Goal: Information Seeking & Learning: Learn about a topic

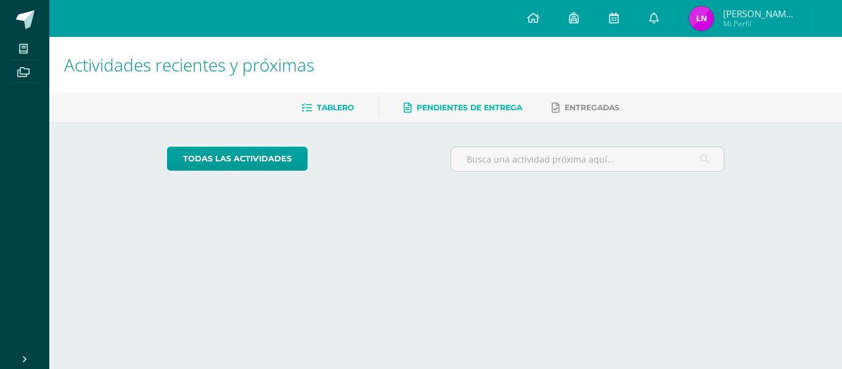
click at [438, 118] on link "Pendientes de entrega" at bounding box center [463, 108] width 118 height 20
drag, startPoint x: 432, startPoint y: 224, endPoint x: 439, endPoint y: 236, distance: 13.9
click at [439, 207] on html "Mis cursos Archivos Cerrar panel Archivo y Catalogacion EspIngles Quinto P.C. B…" at bounding box center [421, 103] width 842 height 207
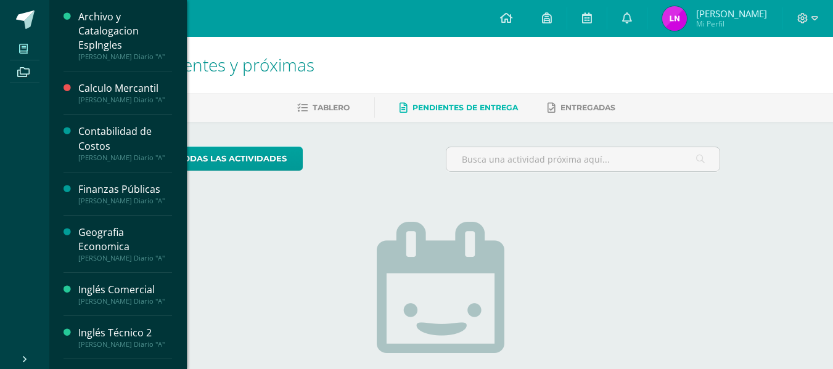
click at [30, 44] on span at bounding box center [24, 48] width 28 height 17
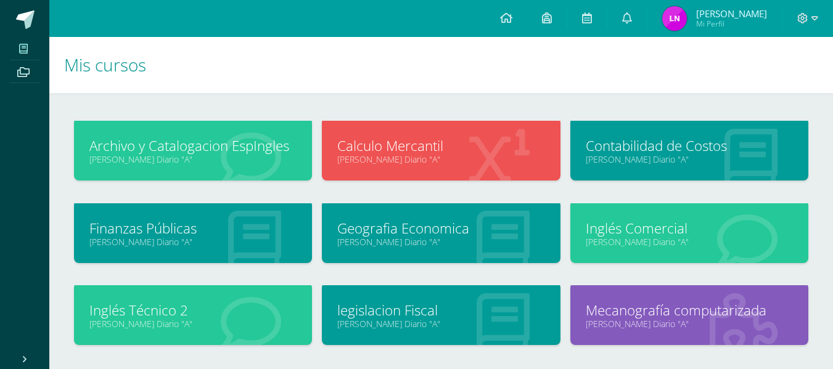
click at [634, 310] on link "Mecanografía computarizada" at bounding box center [689, 310] width 207 height 19
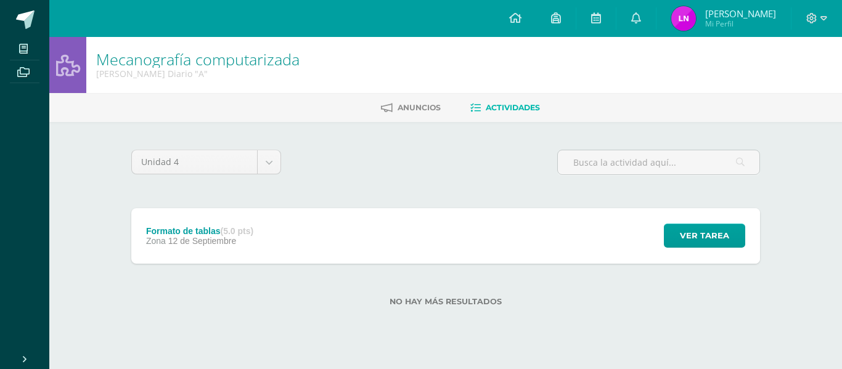
click at [367, 250] on div "Formato de tablas (5.0 pts) Zona [DATE] Ver tarea Formato de tablas Mecanografí…" at bounding box center [445, 236] width 629 height 56
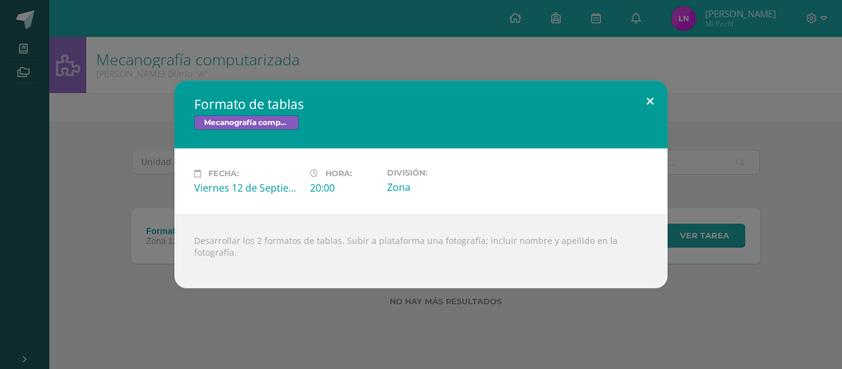
click at [649, 107] on button at bounding box center [650, 102] width 35 height 42
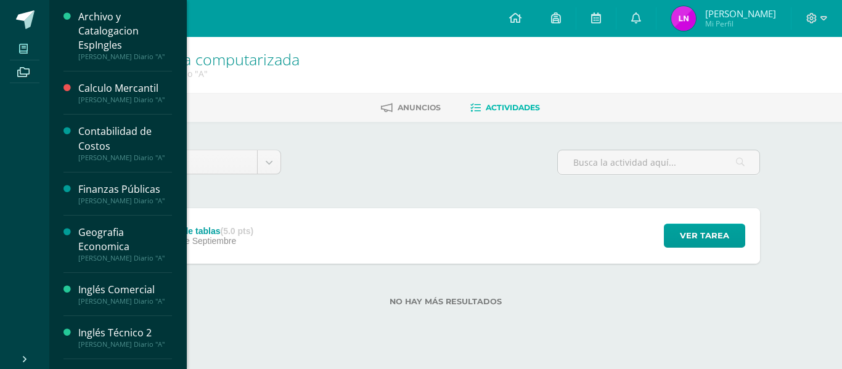
click at [18, 52] on span at bounding box center [24, 48] width 28 height 17
click at [105, 34] on div "Archivo y Catalogacion EspIngles" at bounding box center [125, 31] width 94 height 43
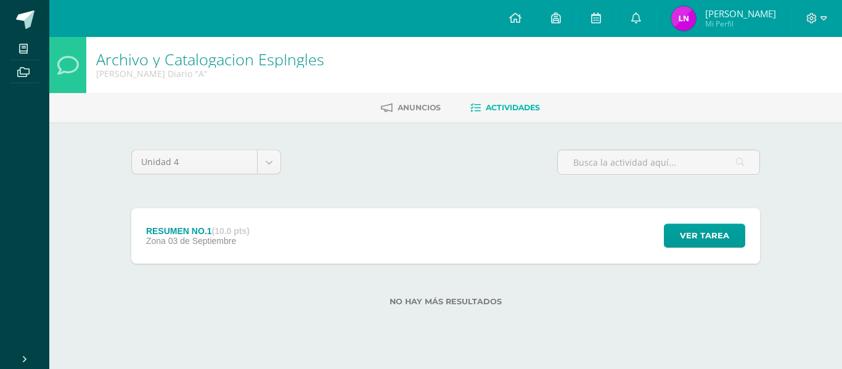
click at [375, 228] on div "RESUMEN NO.1 (10.0 pts) Zona 03 de Septiembre Ver tarea RESUMEN NO.1 Archivo y …" at bounding box center [445, 236] width 629 height 56
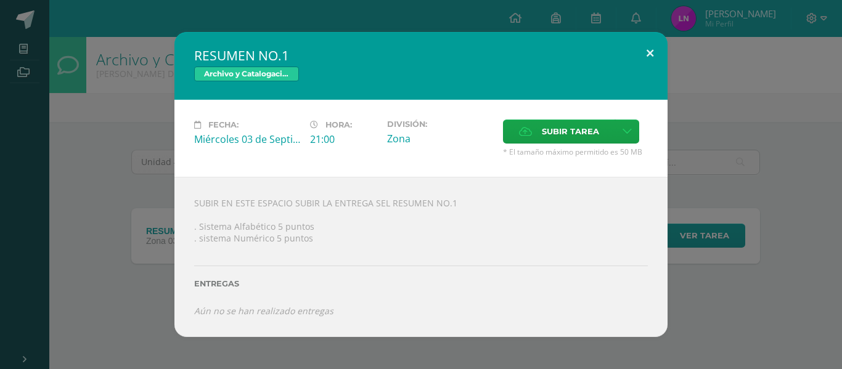
click at [648, 51] on button at bounding box center [650, 53] width 35 height 42
